Goal: Contribute content

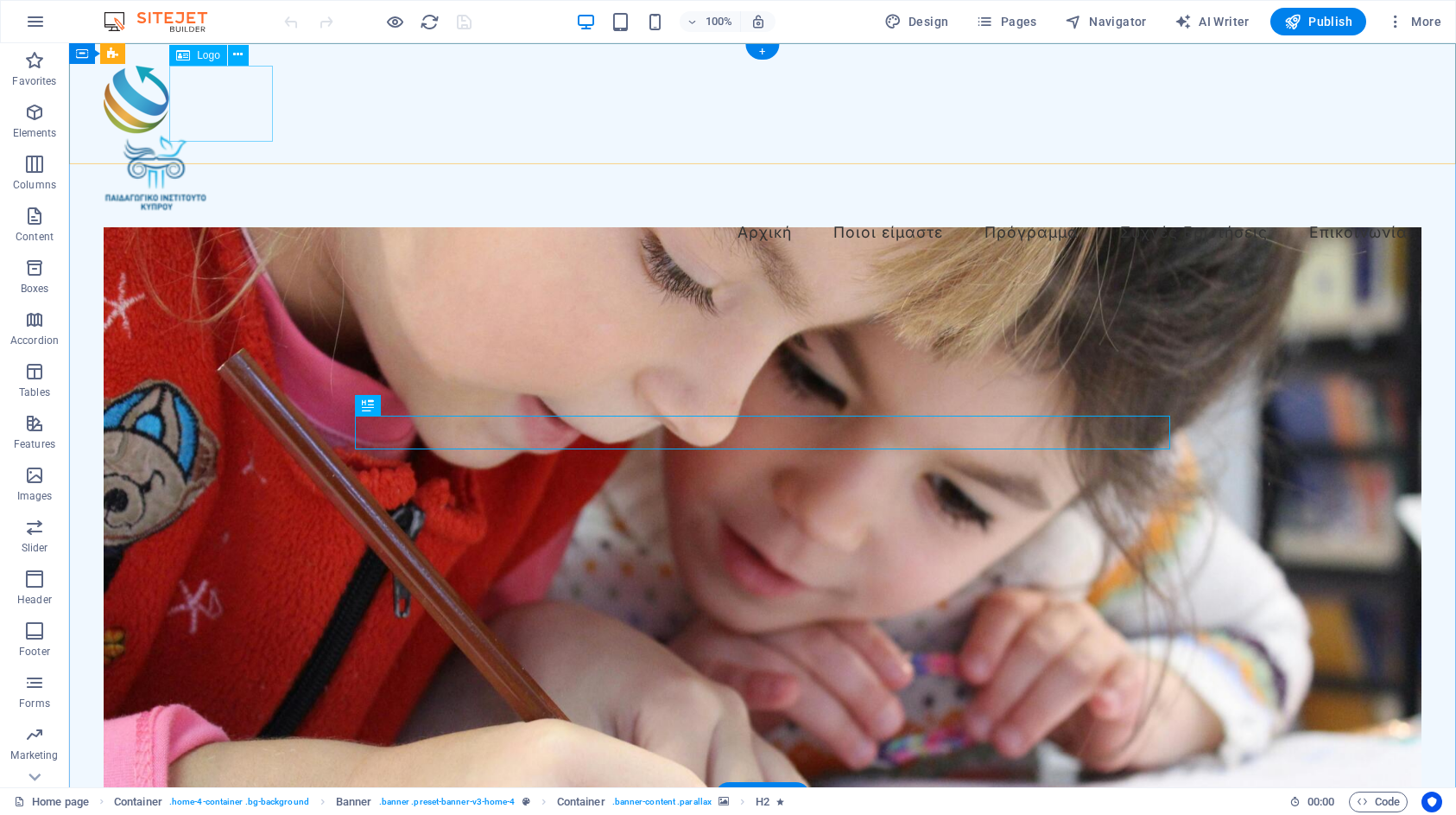
click at [213, 135] on div at bounding box center [763, 173] width 1318 height 77
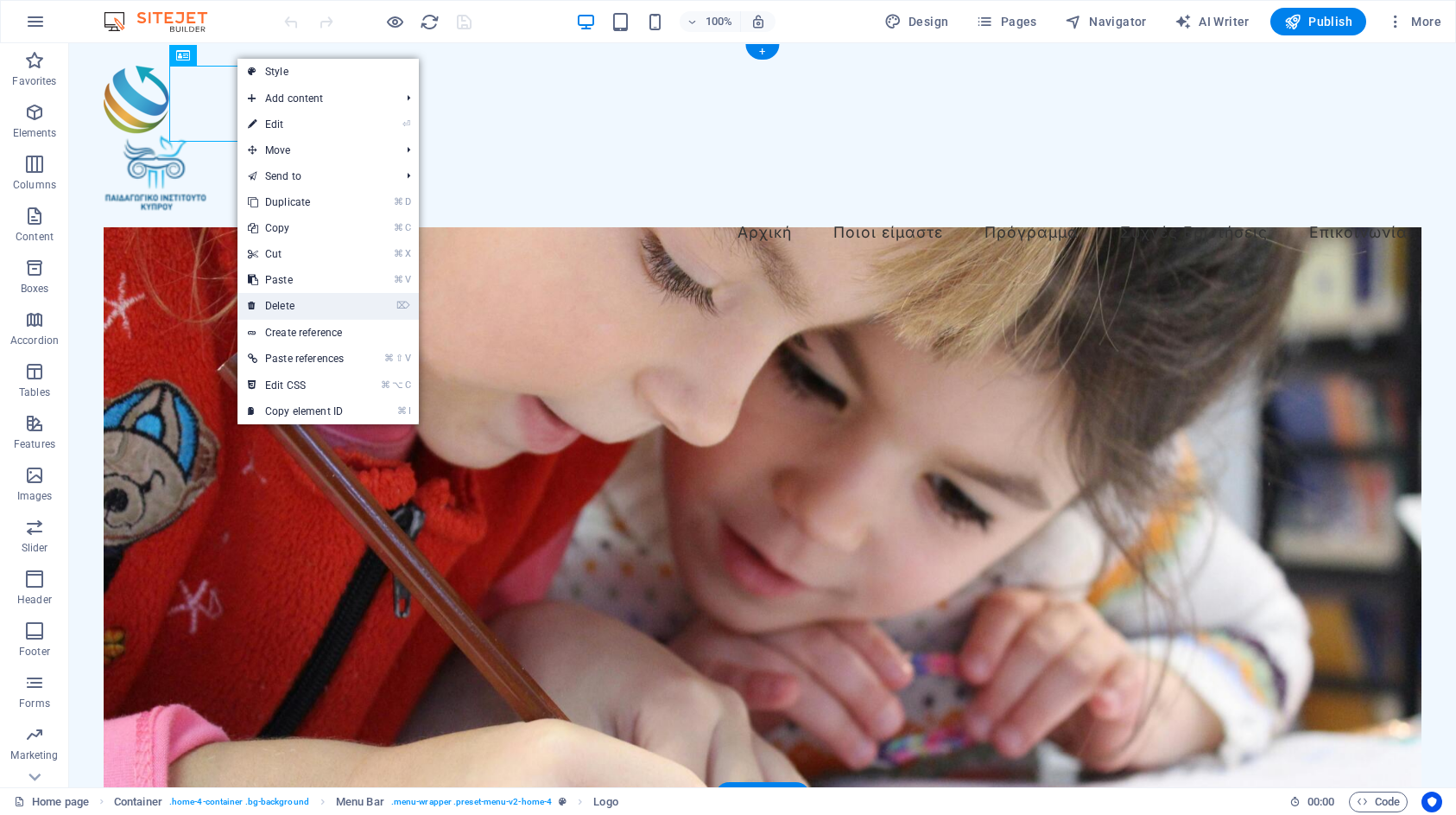
click at [312, 302] on link "⌦ Delete" at bounding box center [296, 306] width 117 height 26
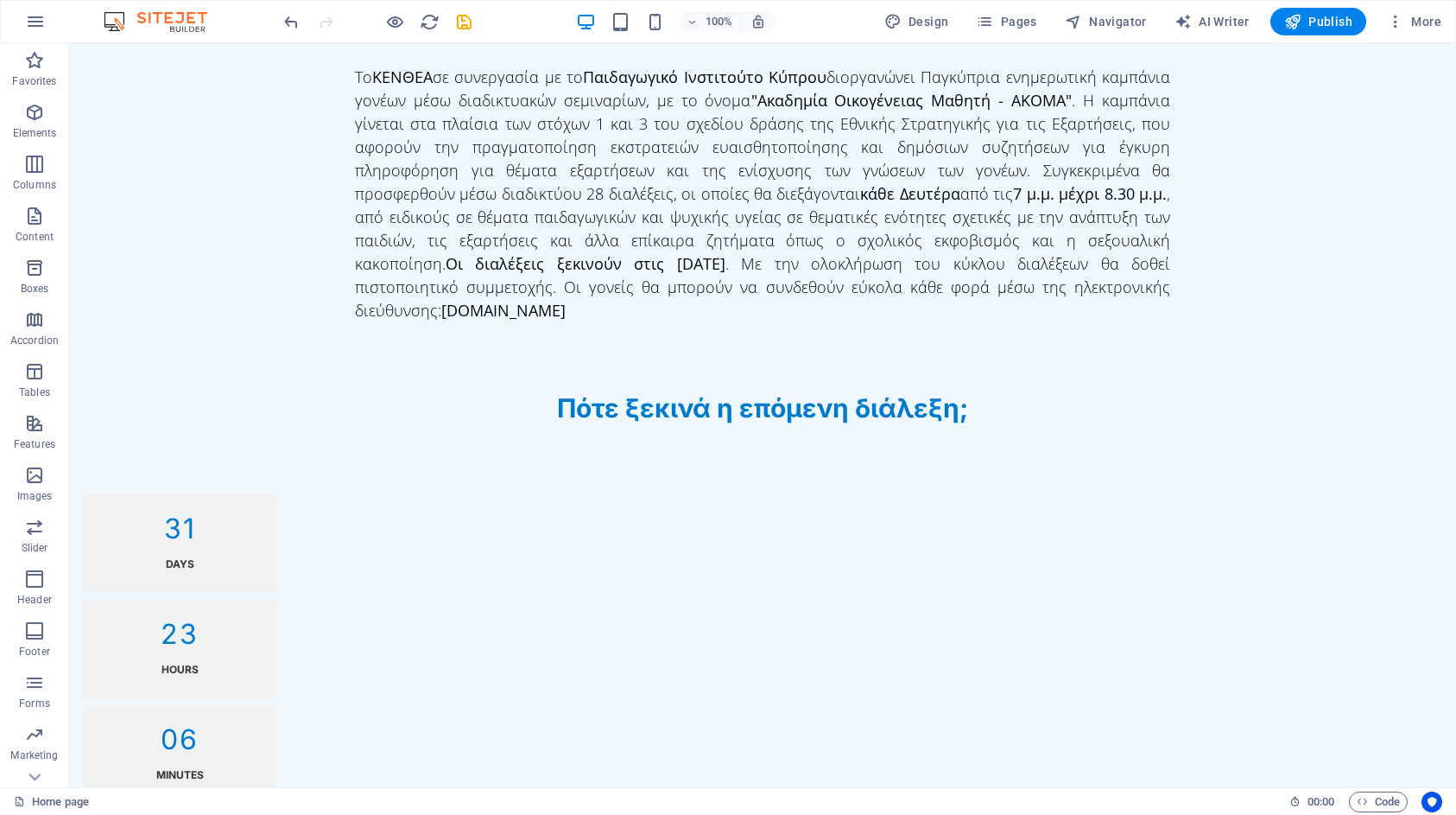
scroll to position [1451, 0]
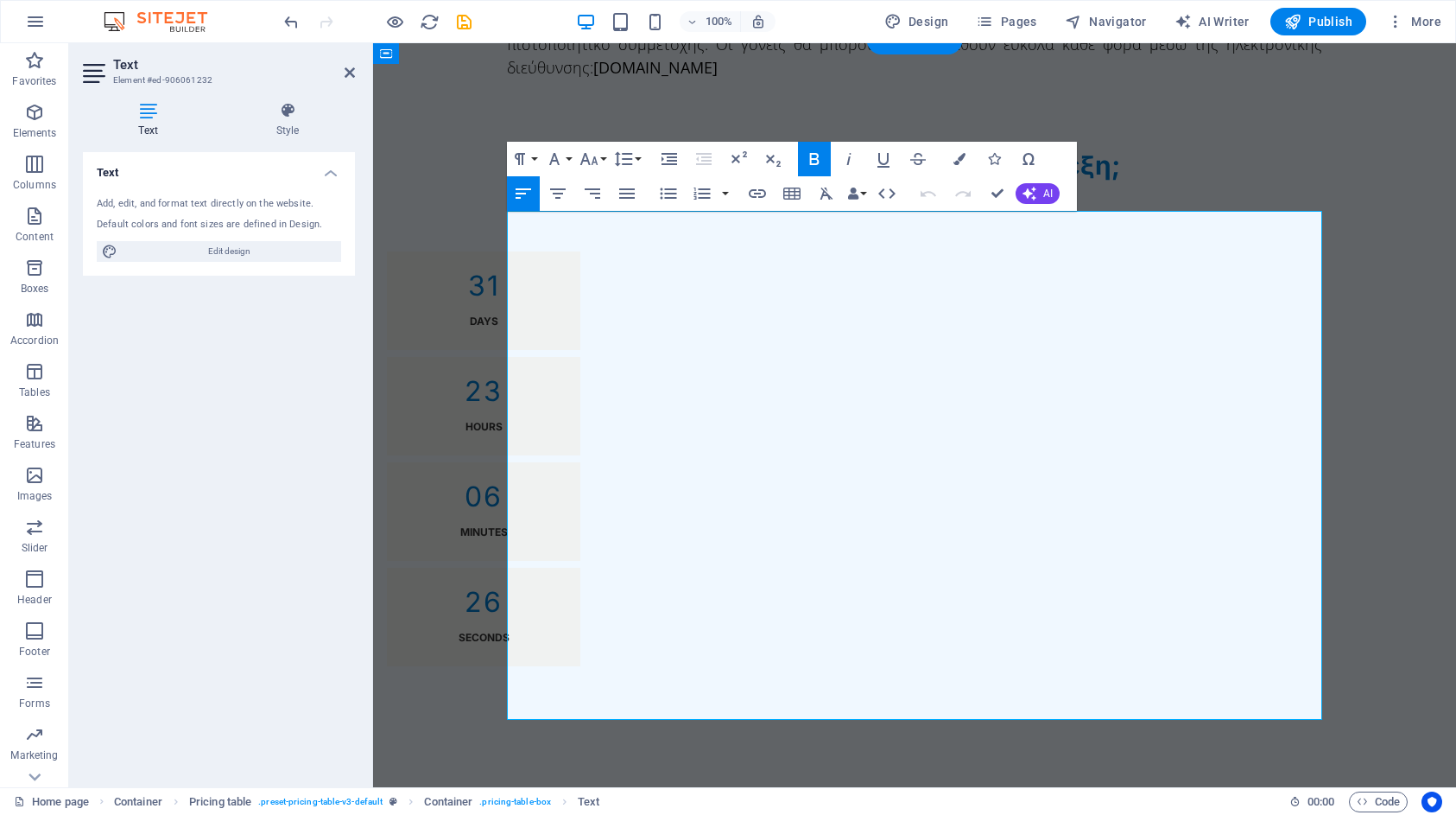
drag, startPoint x: 723, startPoint y: 295, endPoint x: 733, endPoint y: 296, distance: 10.0
